Goal: Check status: Check status

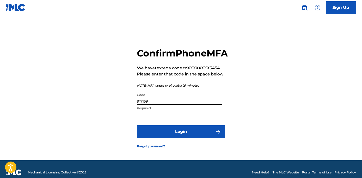
type input "917159"
click at [210, 138] on button "Login" at bounding box center [181, 131] width 88 height 13
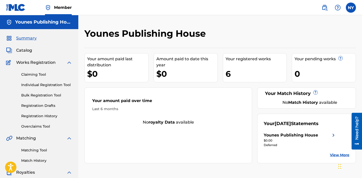
drag, startPoint x: 26, startPoint y: 38, endPoint x: 184, endPoint y: 2, distance: 163.1
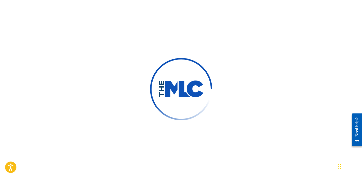
scroll to position [1, 0]
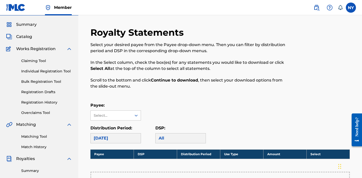
scroll to position [15, 0]
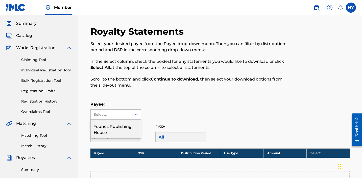
click at [114, 113] on div "Select..." at bounding box center [111, 114] width 34 height 5
click at [122, 127] on div "Younes Publishing House" at bounding box center [116, 128] width 50 height 19
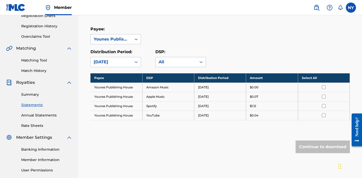
scroll to position [78, 0]
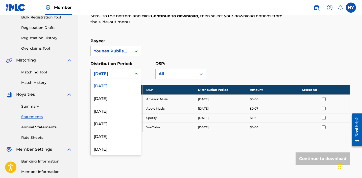
click at [111, 74] on div "August 2025" at bounding box center [111, 74] width 35 height 6
